Goal: Information Seeking & Learning: Learn about a topic

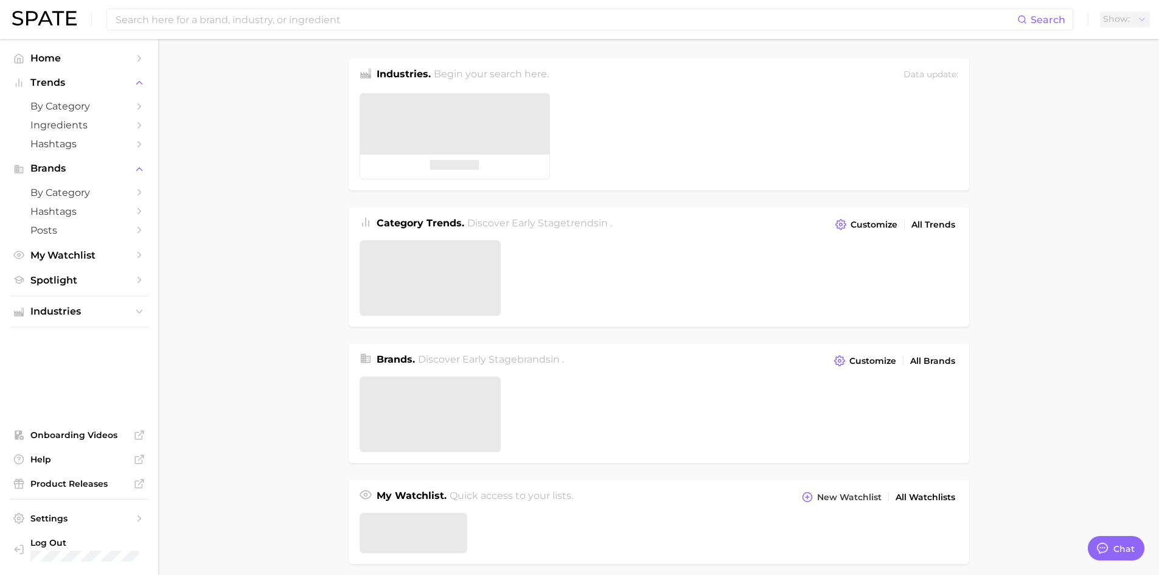
type textarea "x"
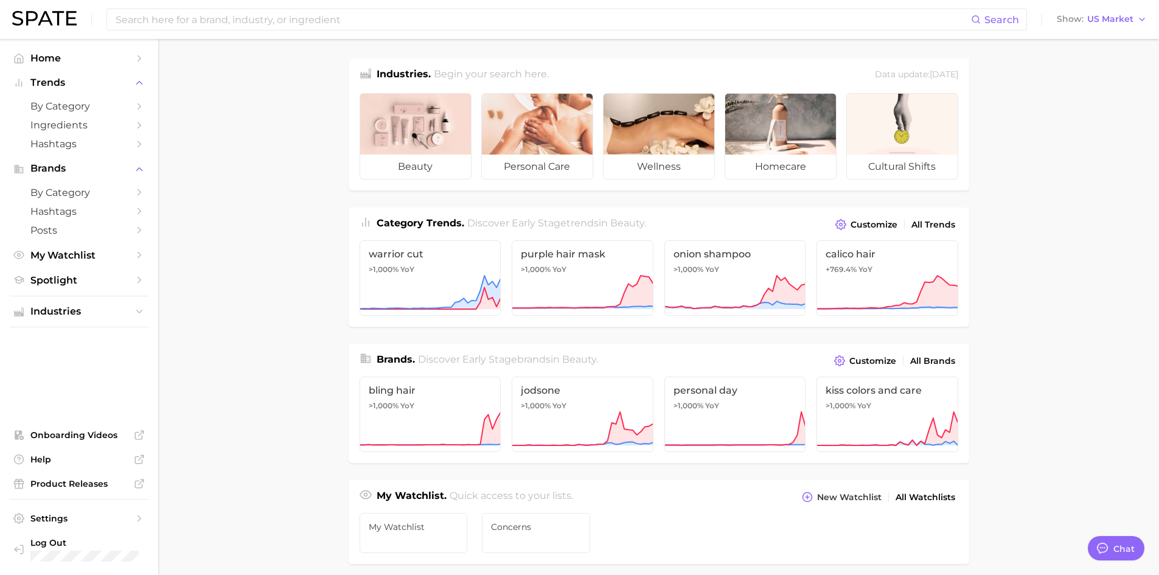
click at [1126, 10] on div "Search Show US Market" at bounding box center [579, 19] width 1135 height 39
click at [1117, 16] on span "US Market" at bounding box center [1111, 19] width 46 height 7
click at [1077, 100] on span "[GEOGRAPHIC_DATA]" at bounding box center [1097, 105] width 94 height 10
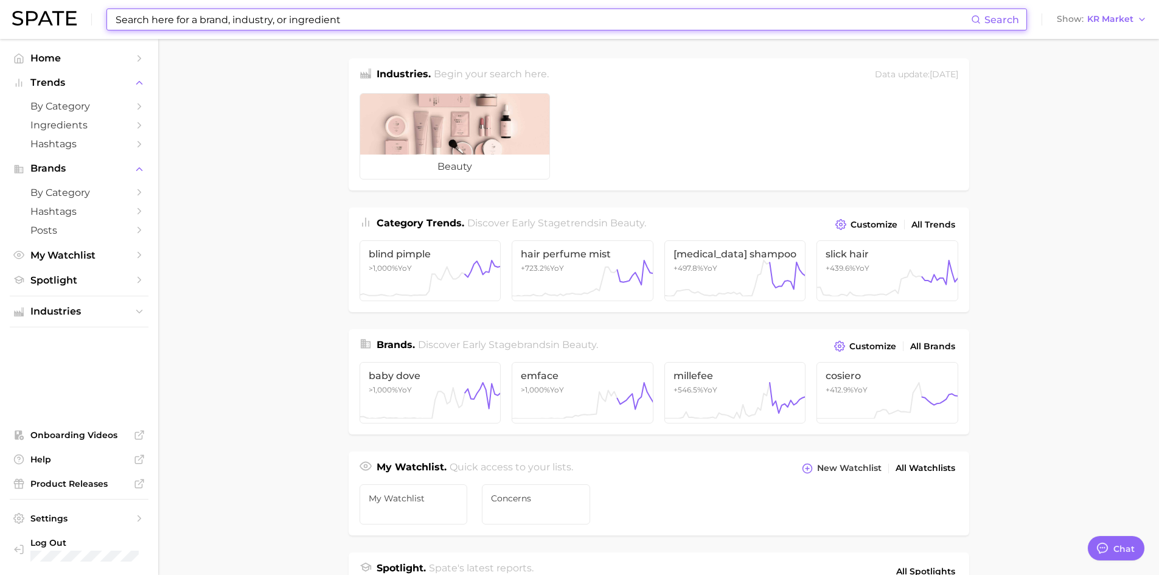
click at [159, 27] on input at bounding box center [542, 19] width 857 height 21
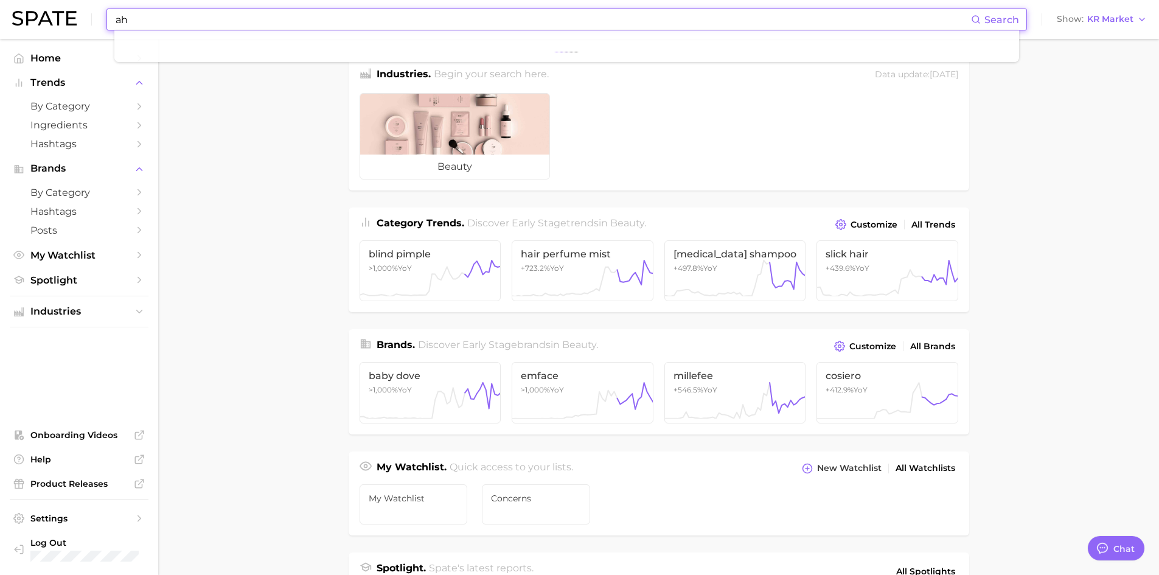
type input "a"
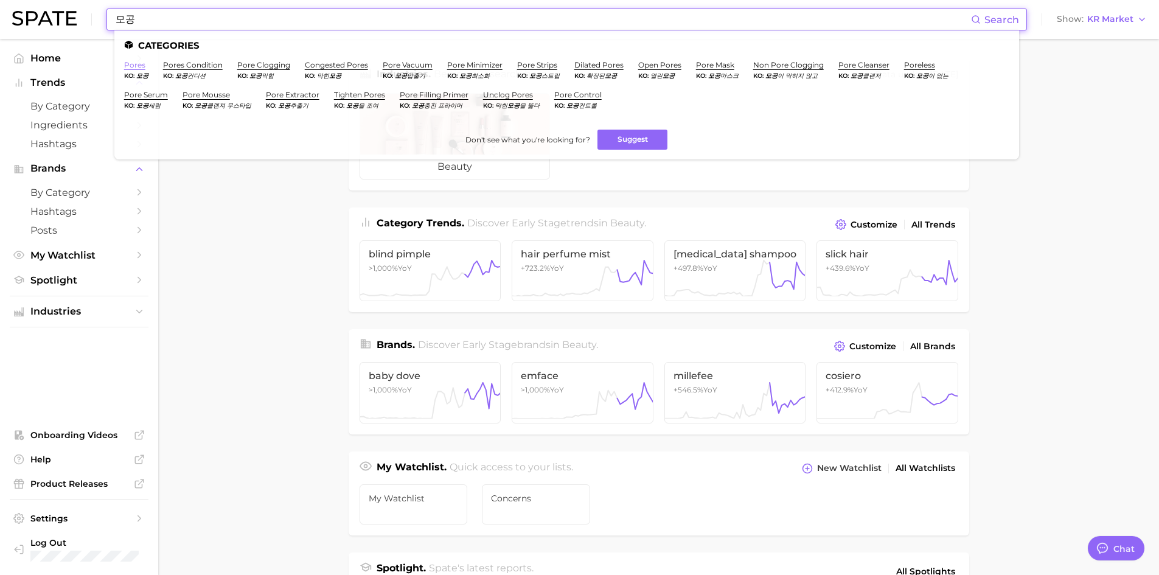
click at [136, 68] on ul "Home Trends by Category Ingredients Hashtags Brands by Category Hashtags Posts …" at bounding box center [79, 169] width 139 height 241
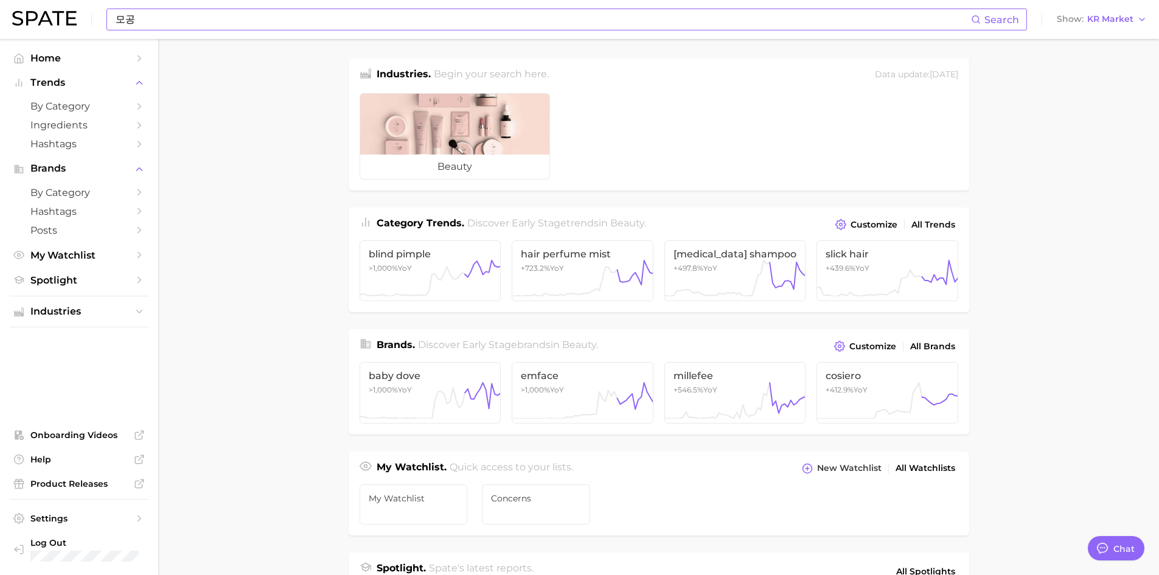
click at [977, 23] on icon at bounding box center [976, 20] width 10 height 10
click at [316, 26] on input "모공" at bounding box center [542, 19] width 857 height 21
type input "모"
type input "모공"
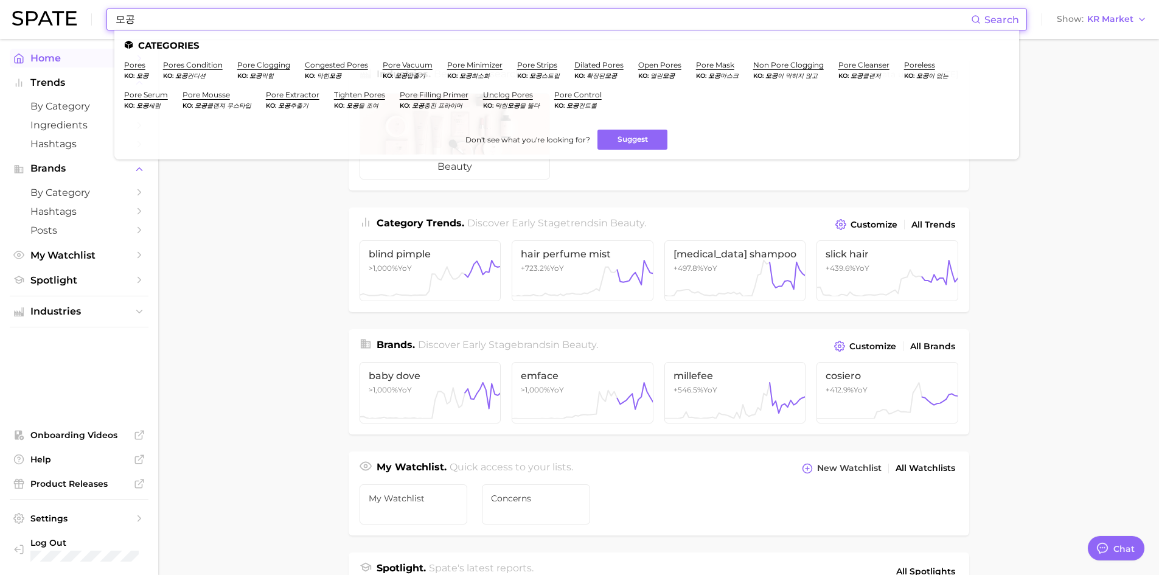
click at [136, 65] on link "Home" at bounding box center [79, 58] width 139 height 19
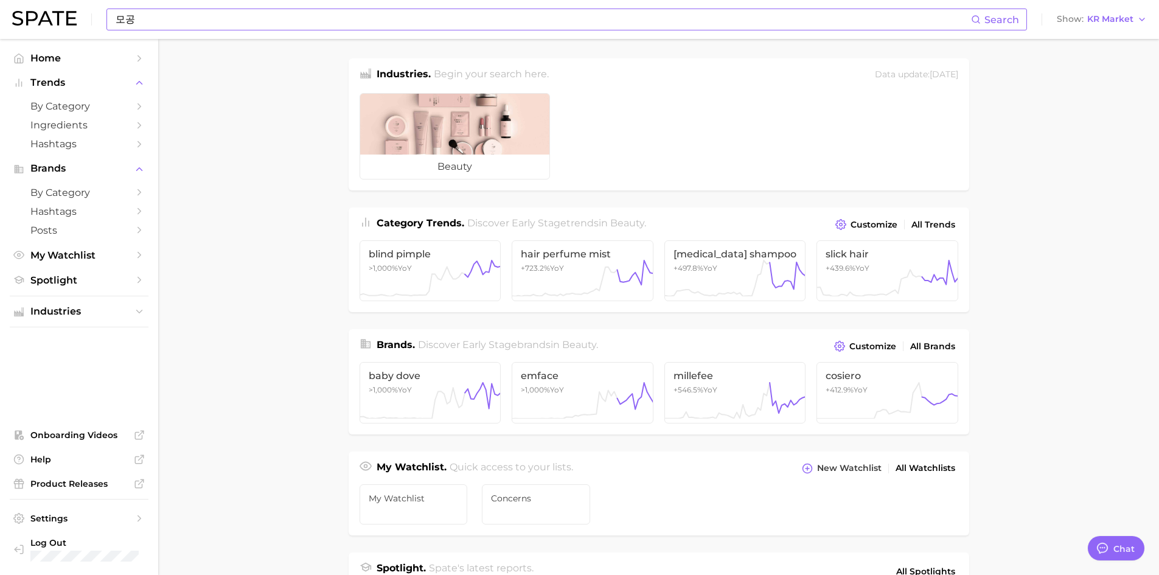
click at [208, 18] on input "모공" at bounding box center [542, 19] width 857 height 21
click at [57, 76] on button "Trends" at bounding box center [79, 83] width 139 height 18
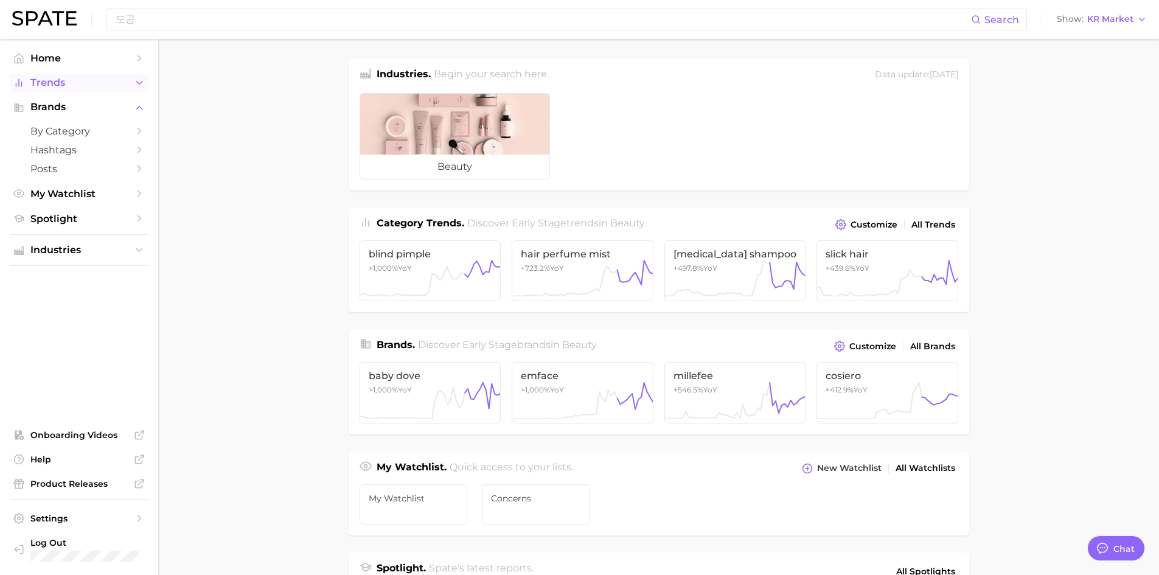
click at [57, 76] on button "Trends" at bounding box center [79, 83] width 139 height 18
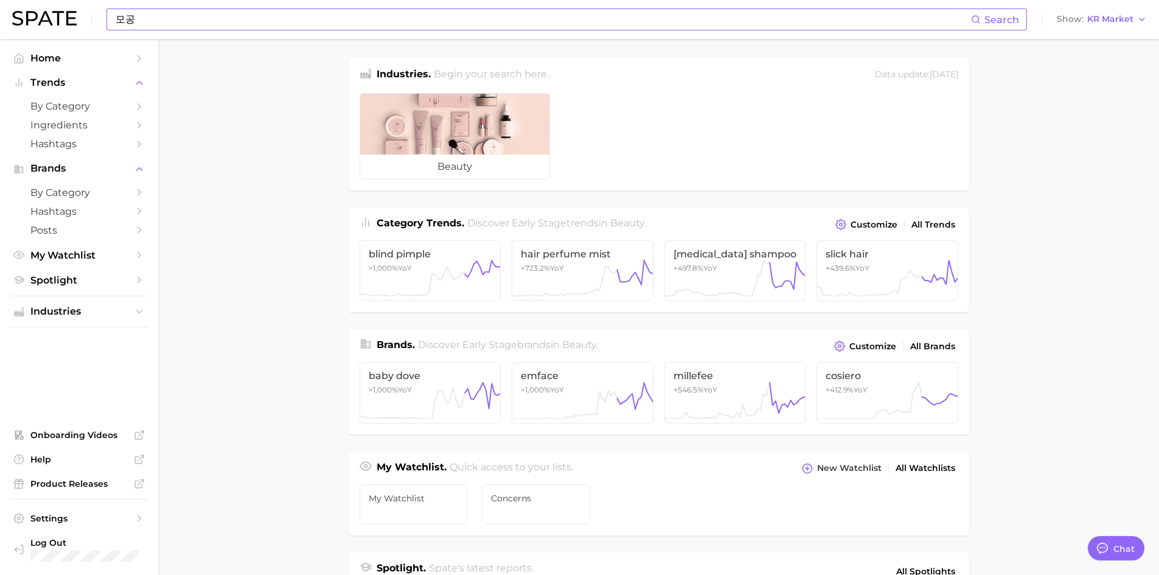
click at [139, 23] on input "모공" at bounding box center [542, 19] width 857 height 21
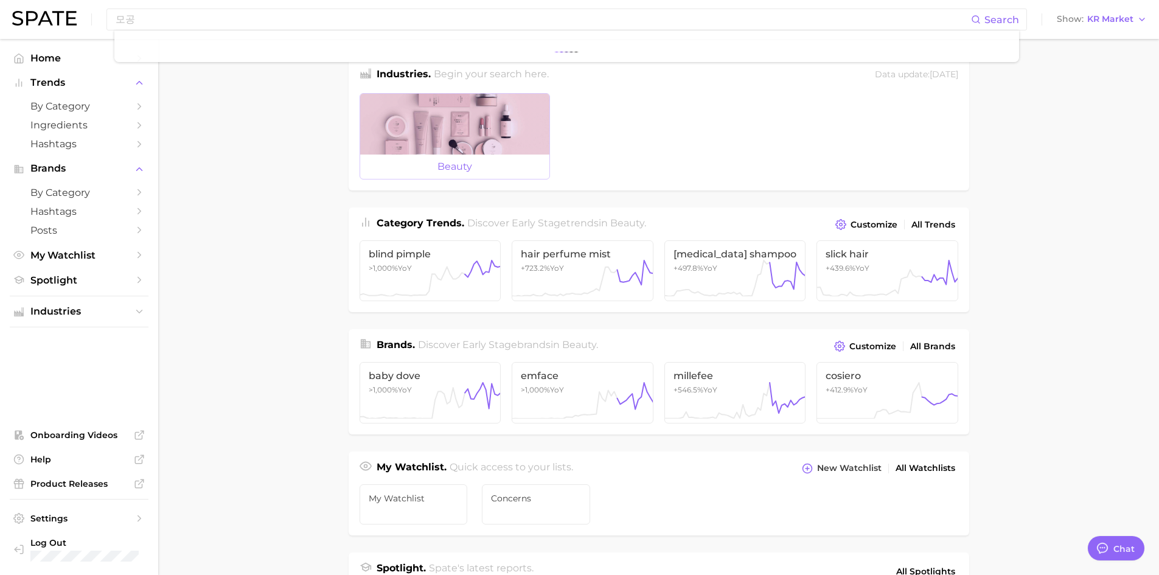
click at [474, 114] on div at bounding box center [454, 124] width 189 height 61
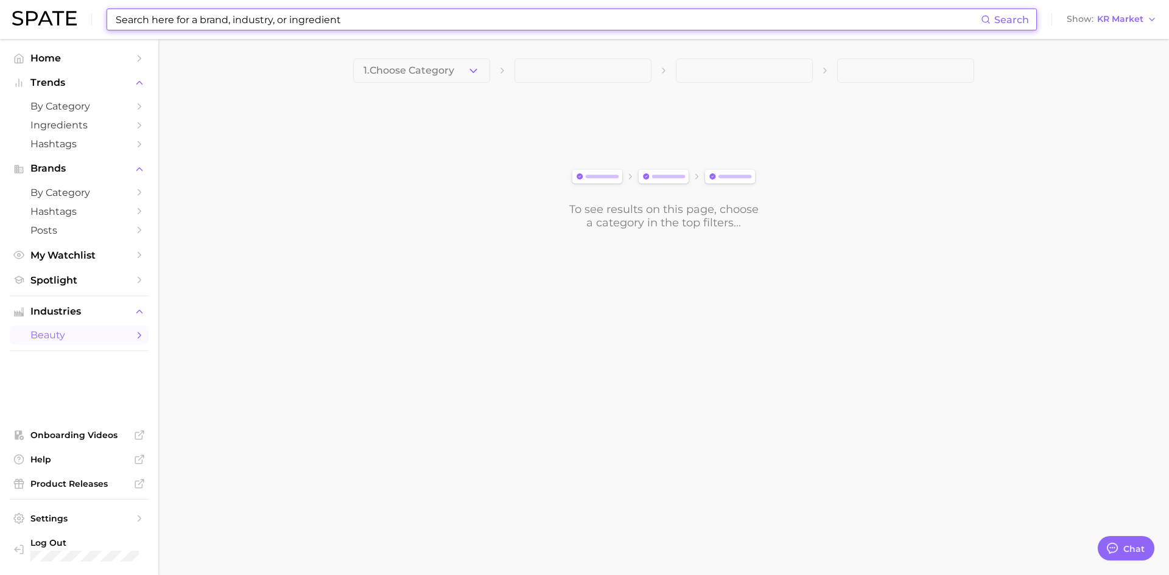
click at [312, 29] on input at bounding box center [547, 19] width 866 height 21
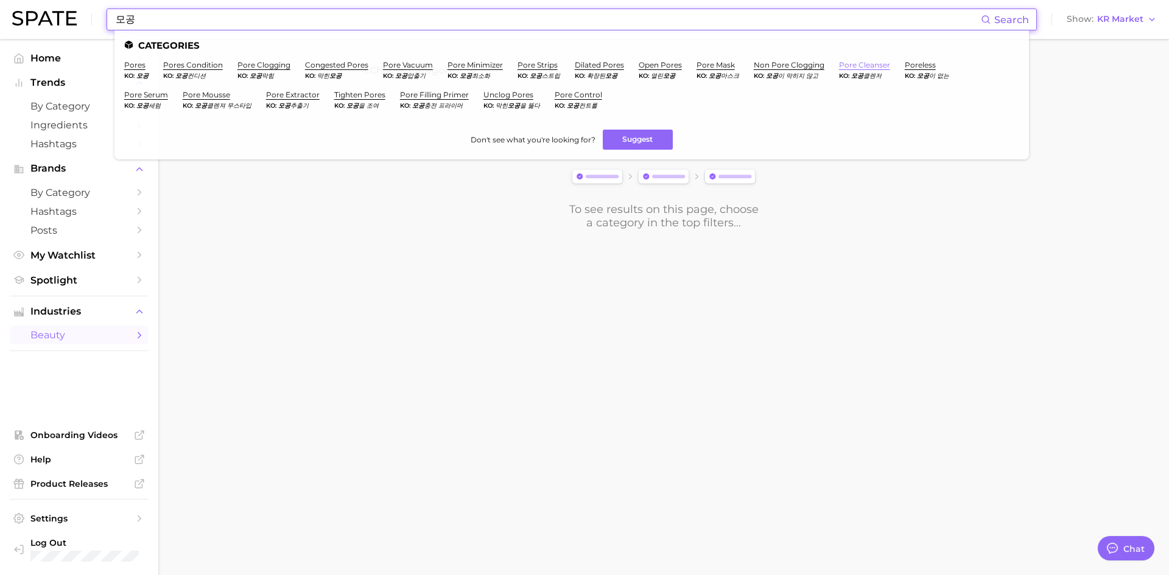
type input "모공"
click at [847, 64] on link "pore cleanser" at bounding box center [864, 64] width 51 height 9
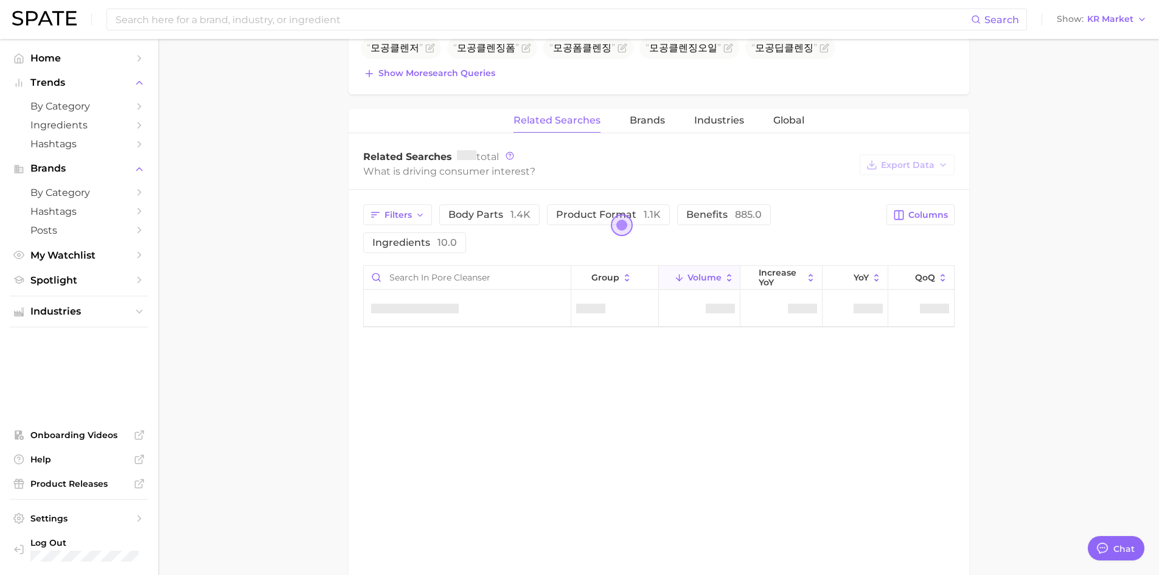
scroll to position [514, 0]
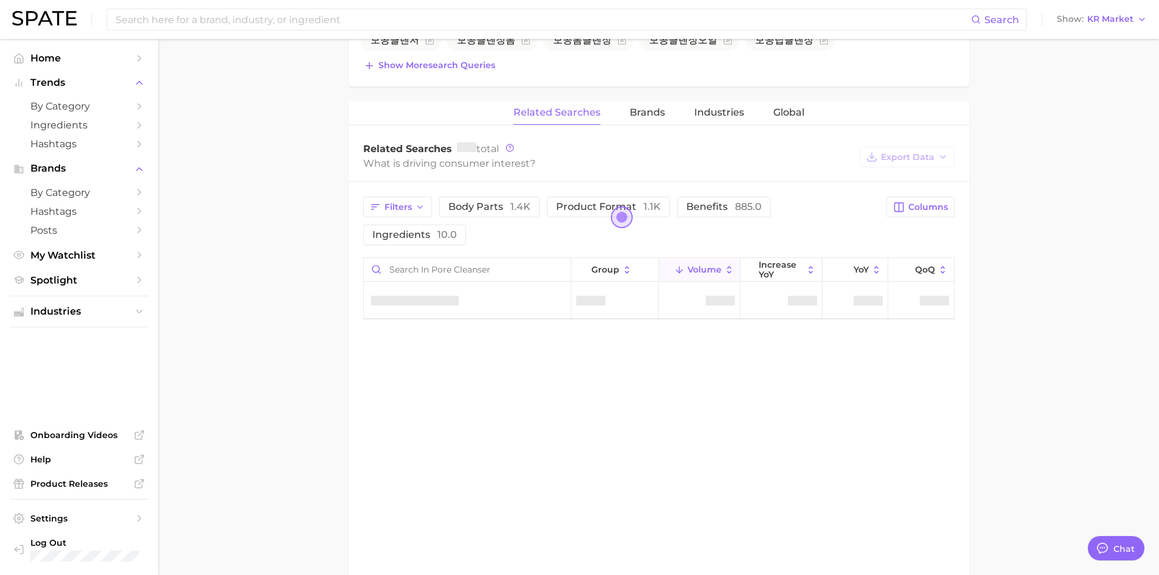
type textarea "x"
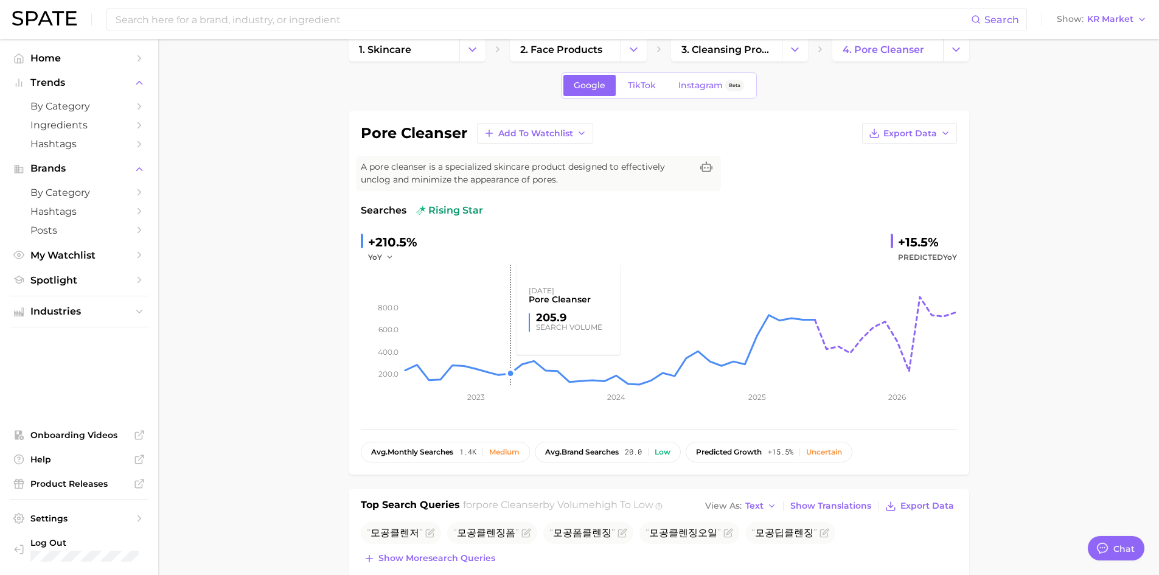
scroll to position [5, 0]
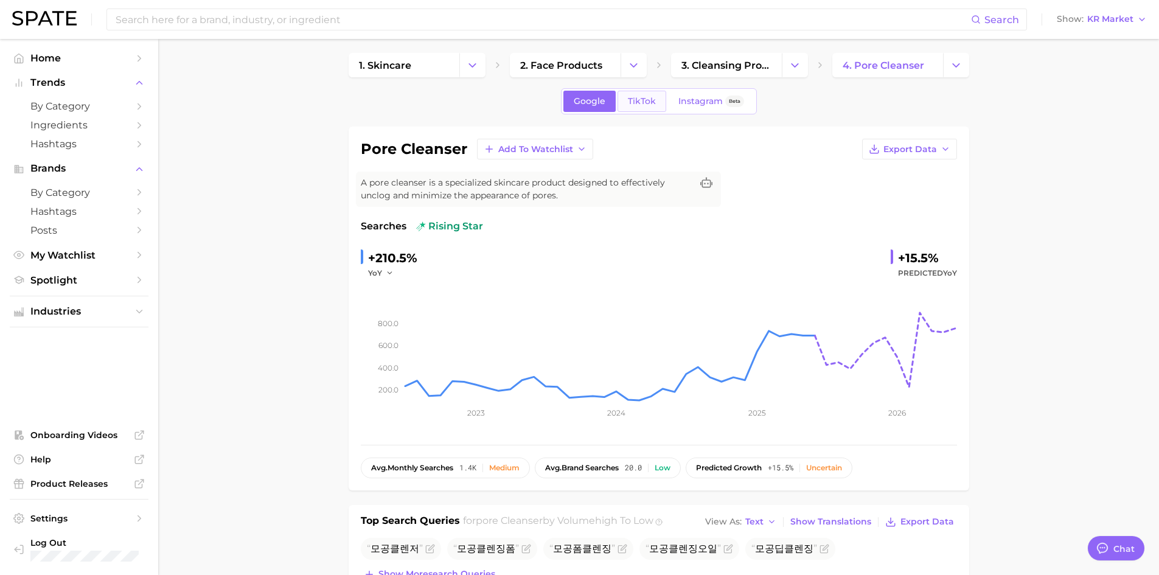
click at [642, 96] on span "TikTok" at bounding box center [642, 101] width 28 height 10
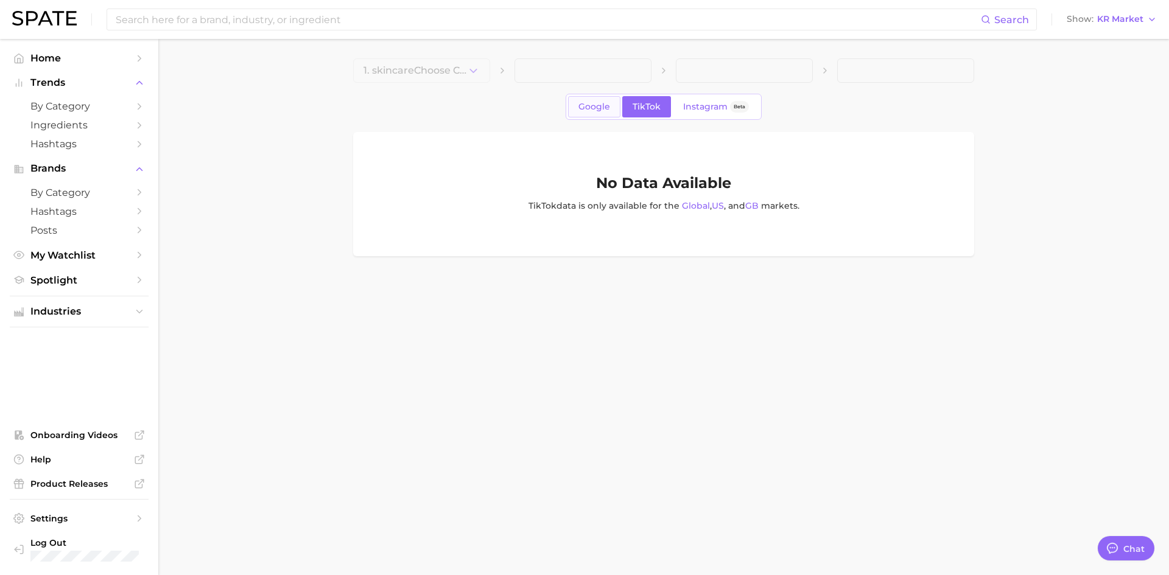
click at [606, 108] on span "Google" at bounding box center [594, 107] width 32 height 10
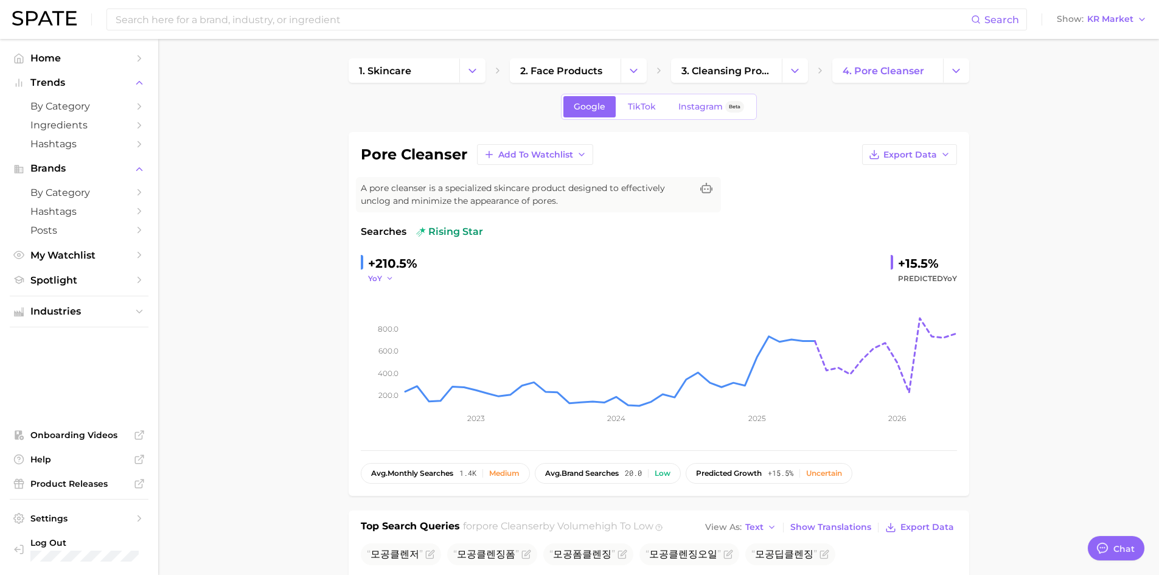
click at [388, 281] on icon "button" at bounding box center [390, 278] width 9 height 9
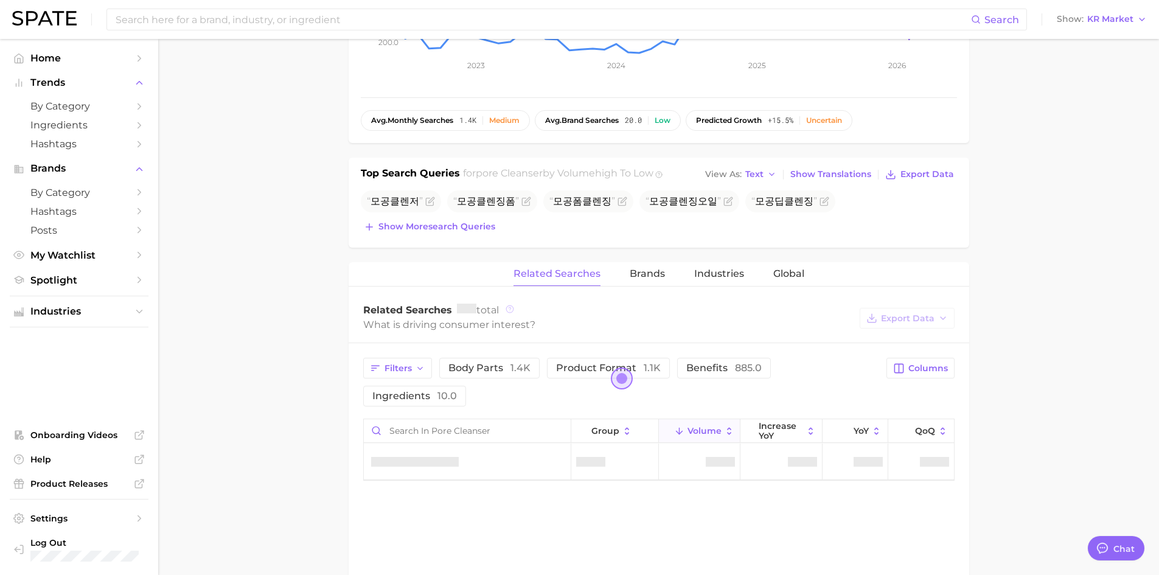
scroll to position [355, 0]
